Goal: Find specific page/section: Find specific page/section

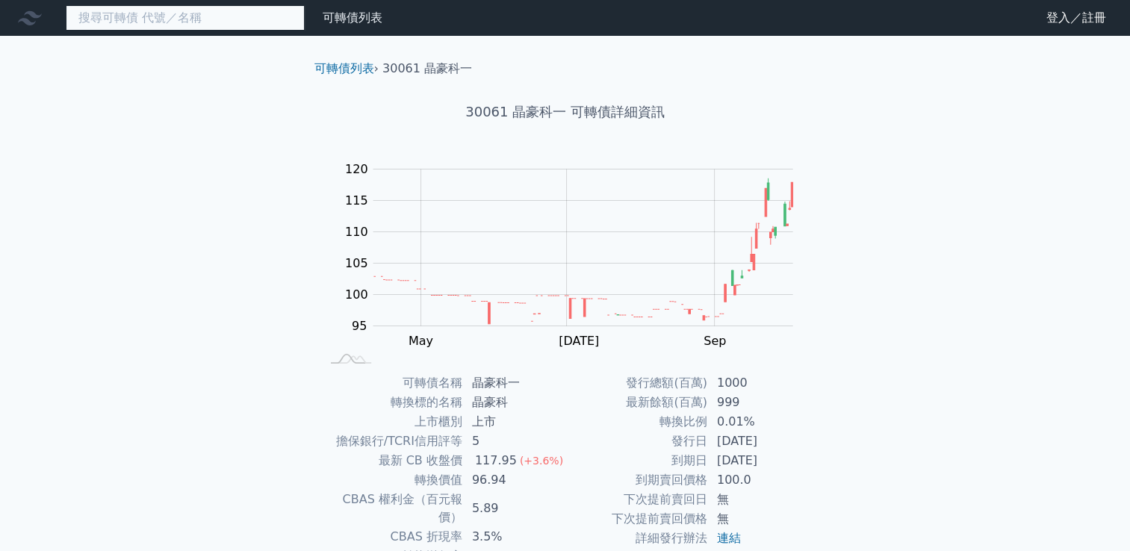
click at [140, 27] on input at bounding box center [185, 17] width 239 height 25
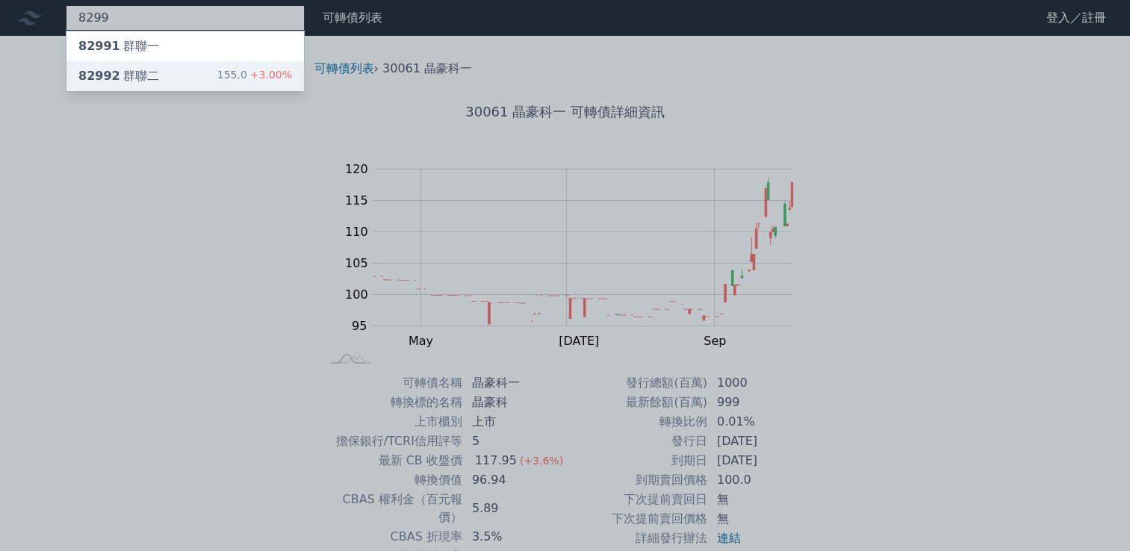
type input "8299"
click at [150, 74] on div "82992 群聯二" at bounding box center [118, 76] width 81 height 18
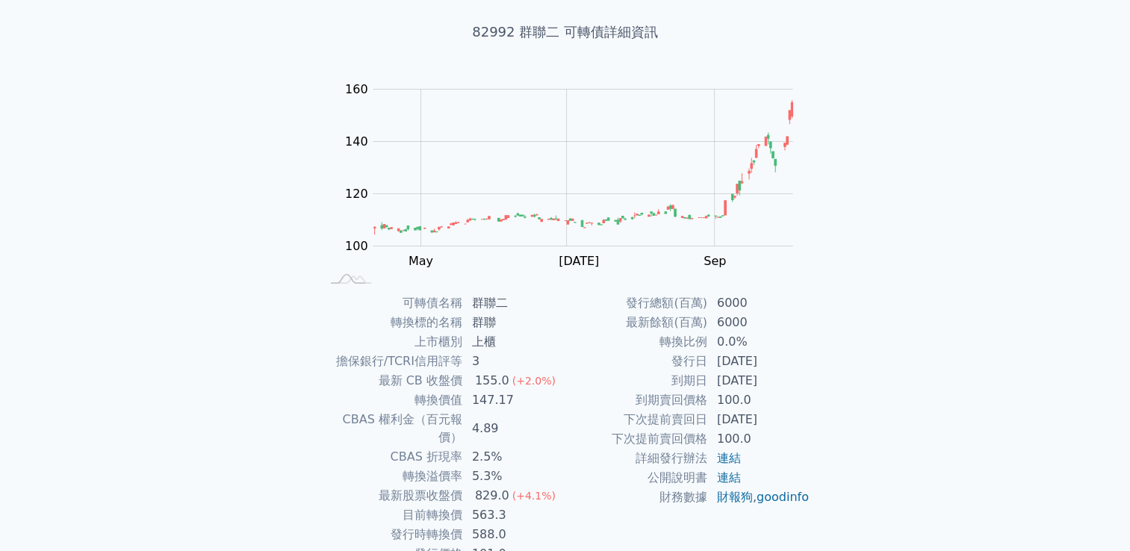
scroll to position [82, 0]
